Goal: Task Accomplishment & Management: Use online tool/utility

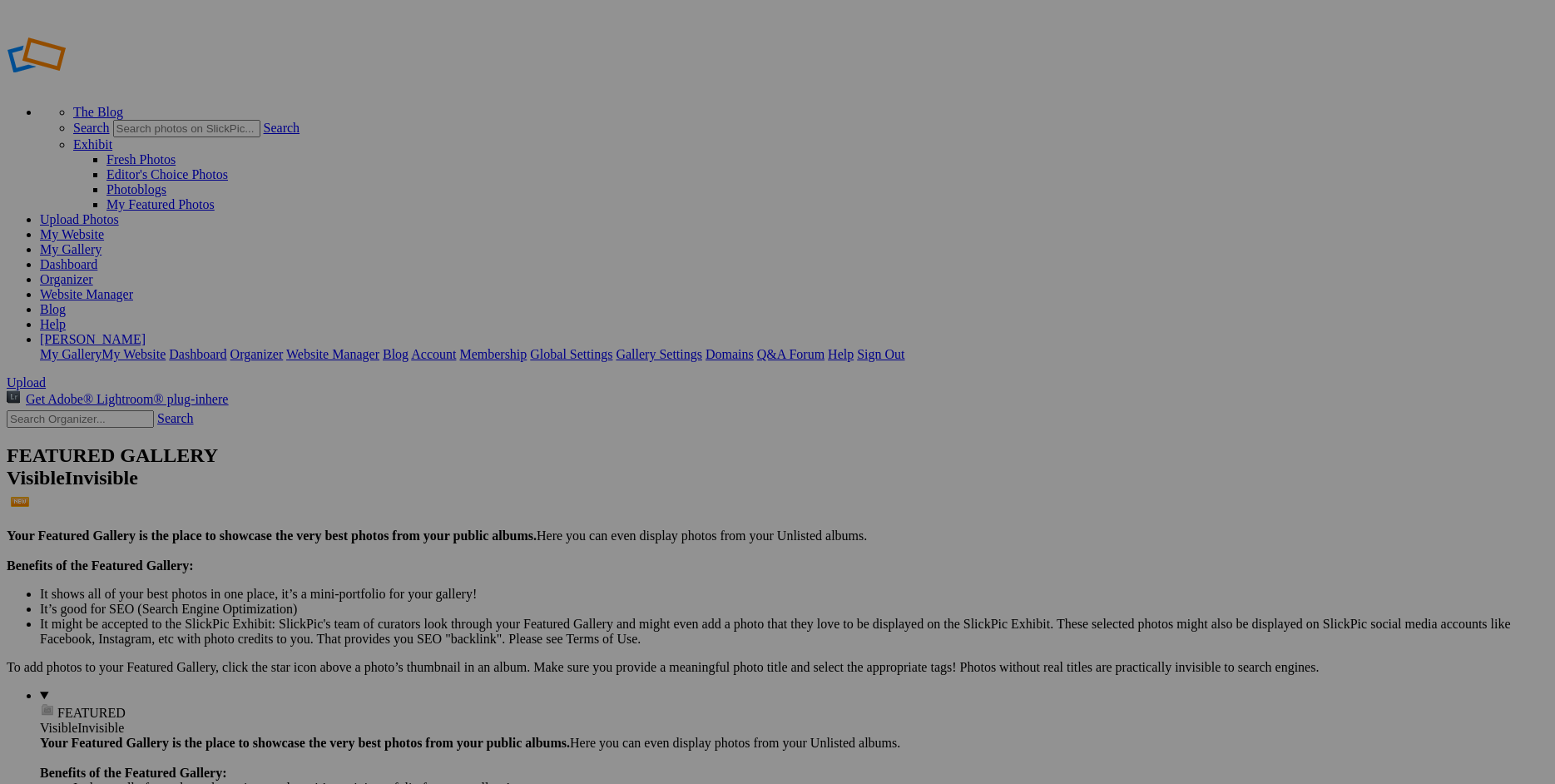
click at [93, 272] on link "Organizer" at bounding box center [66, 279] width 53 height 14
click at [134, 287] on link "Website Manager" at bounding box center [86, 294] width 93 height 14
